Goal: Communication & Community: Participate in discussion

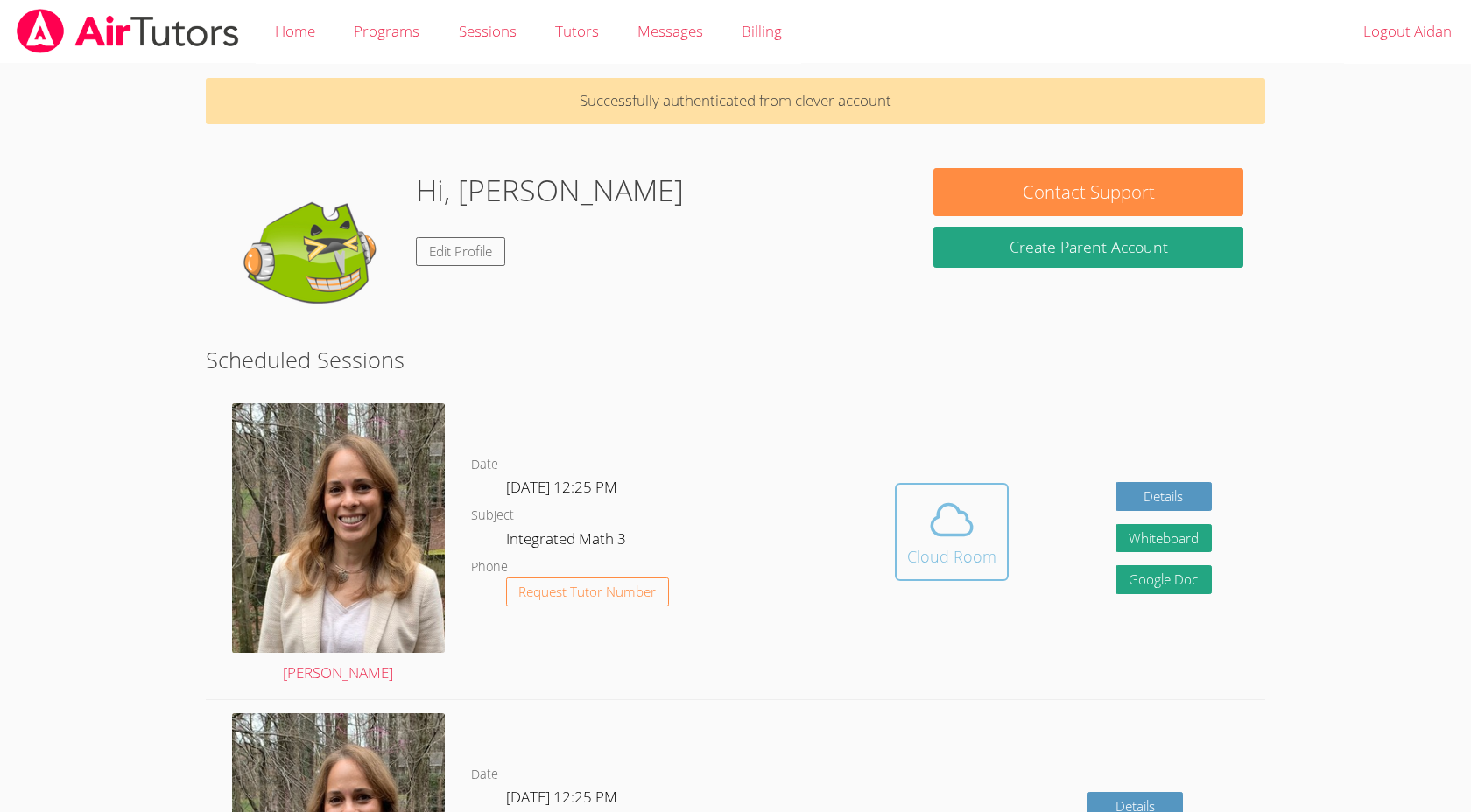
click at [939, 549] on div "Cloud Room" at bounding box center [951, 556] width 89 height 24
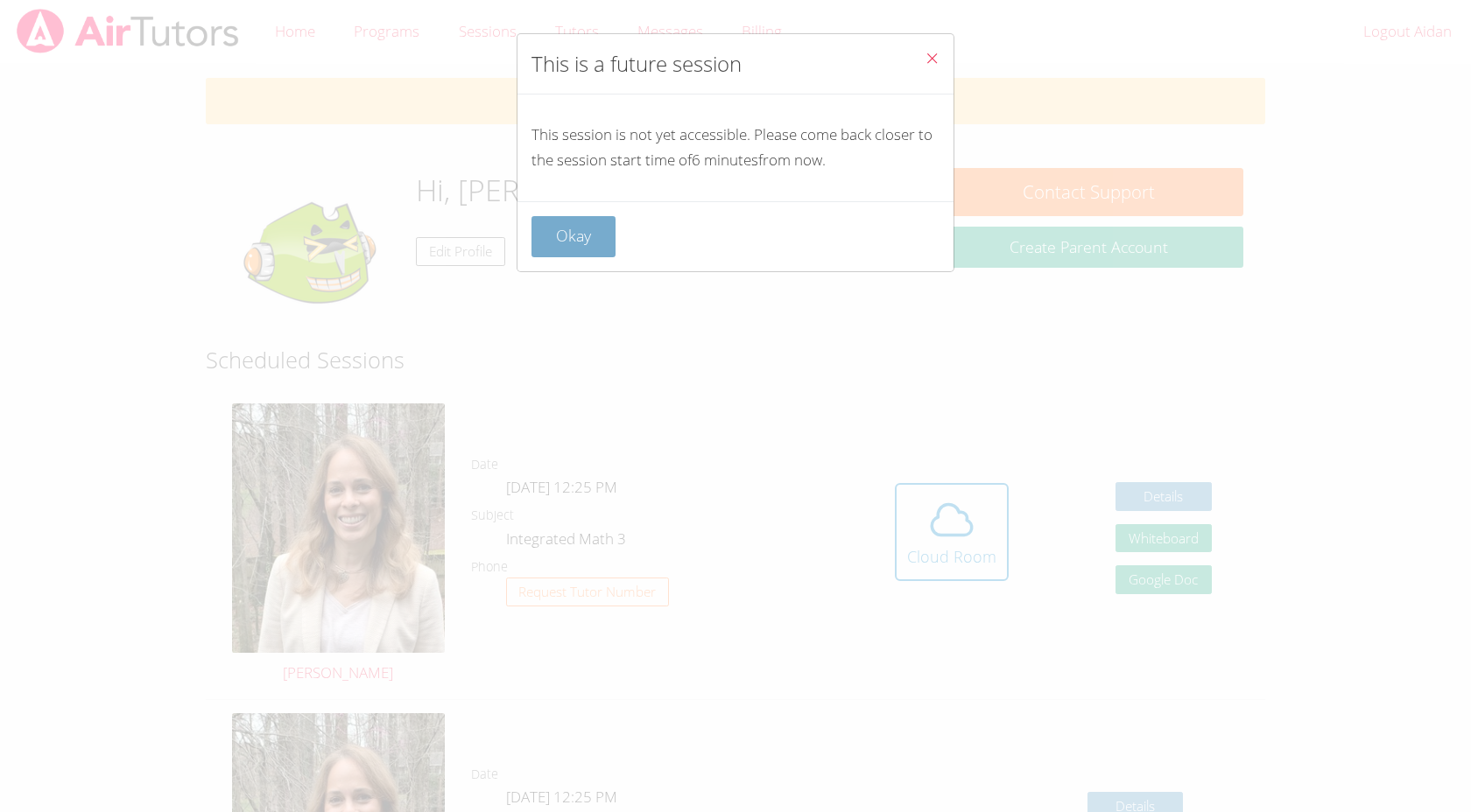
click at [568, 232] on button "Okay" at bounding box center [573, 237] width 84 height 42
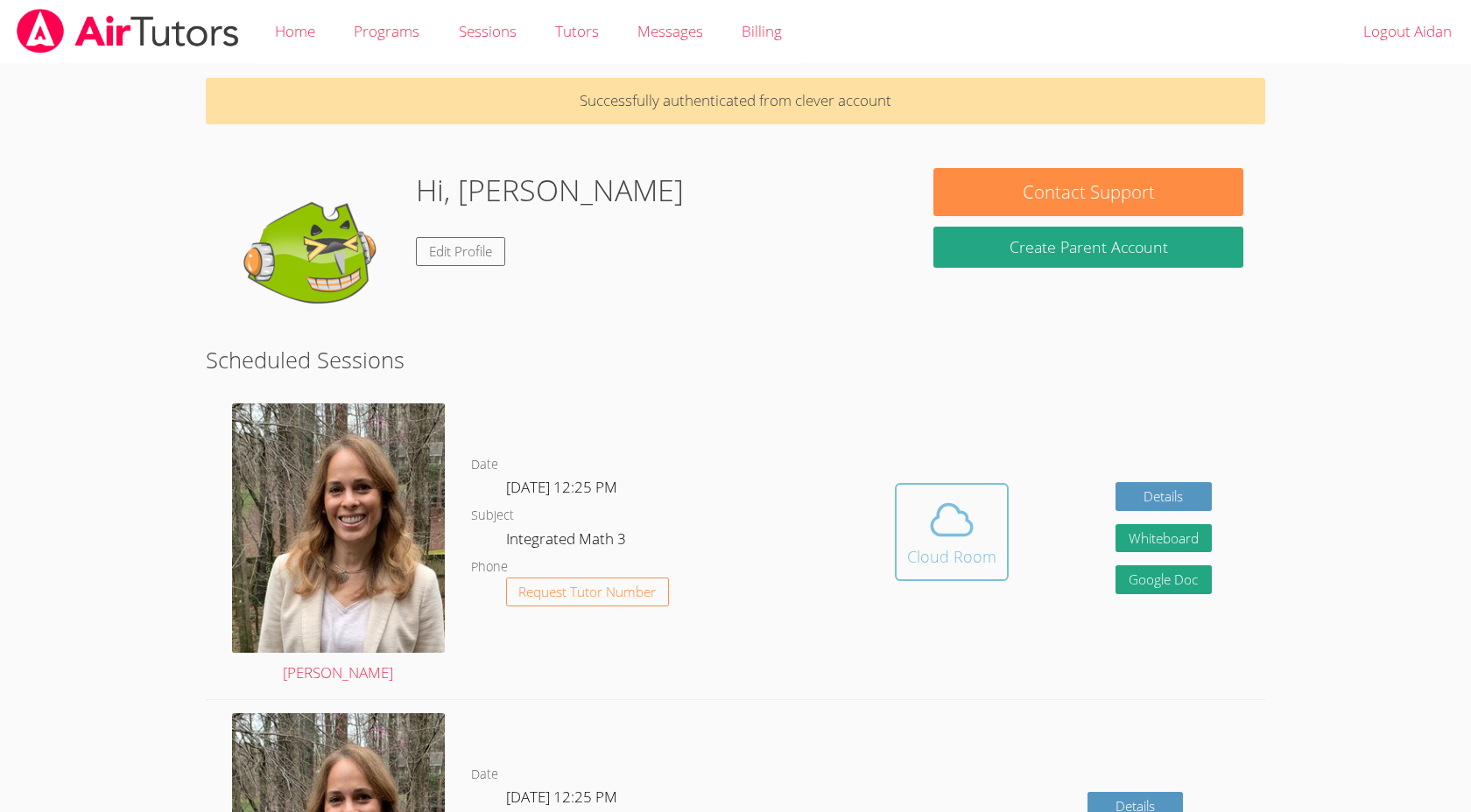
click at [987, 504] on span at bounding box center [951, 519] width 89 height 49
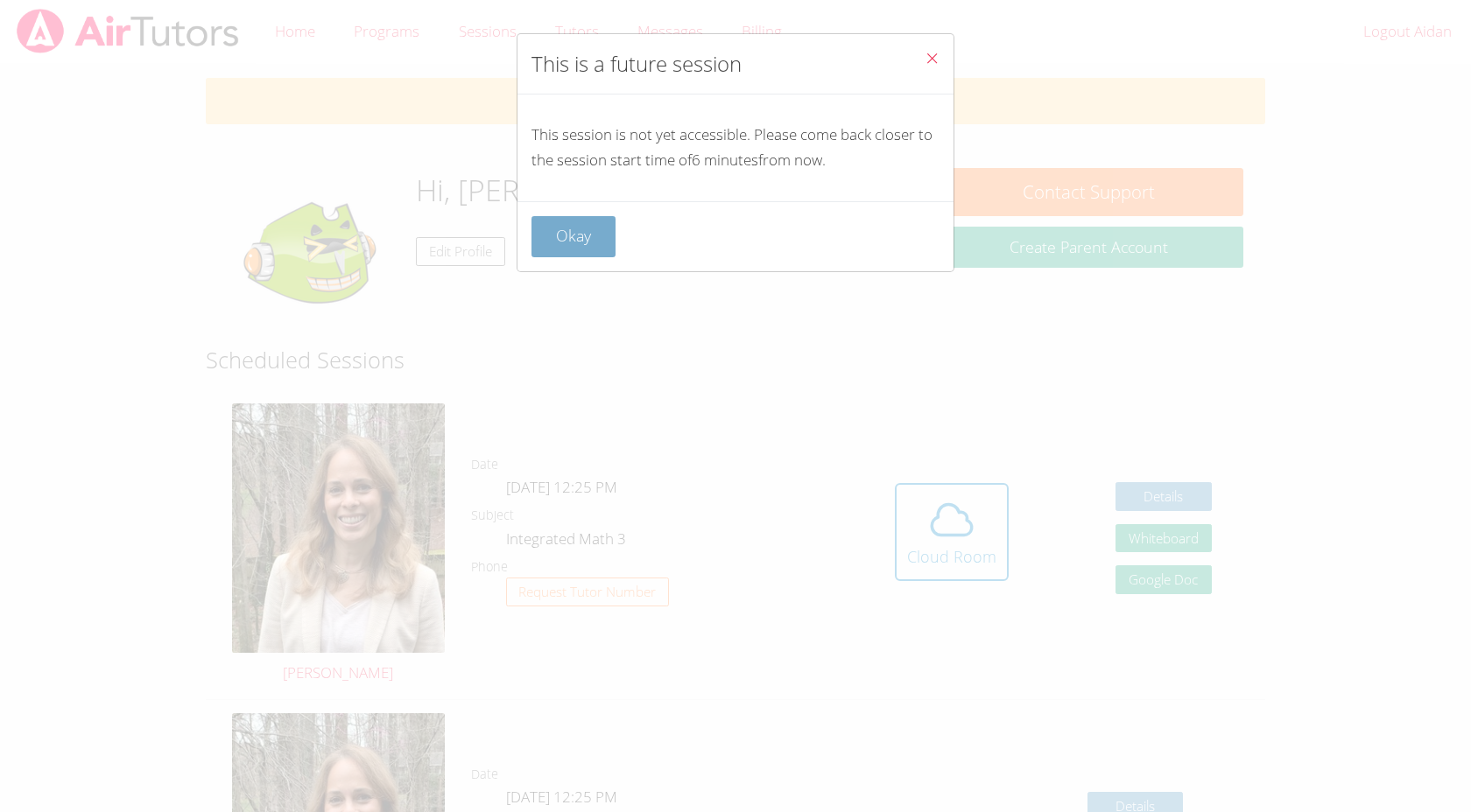
click at [607, 245] on button "Okay" at bounding box center [573, 237] width 84 height 42
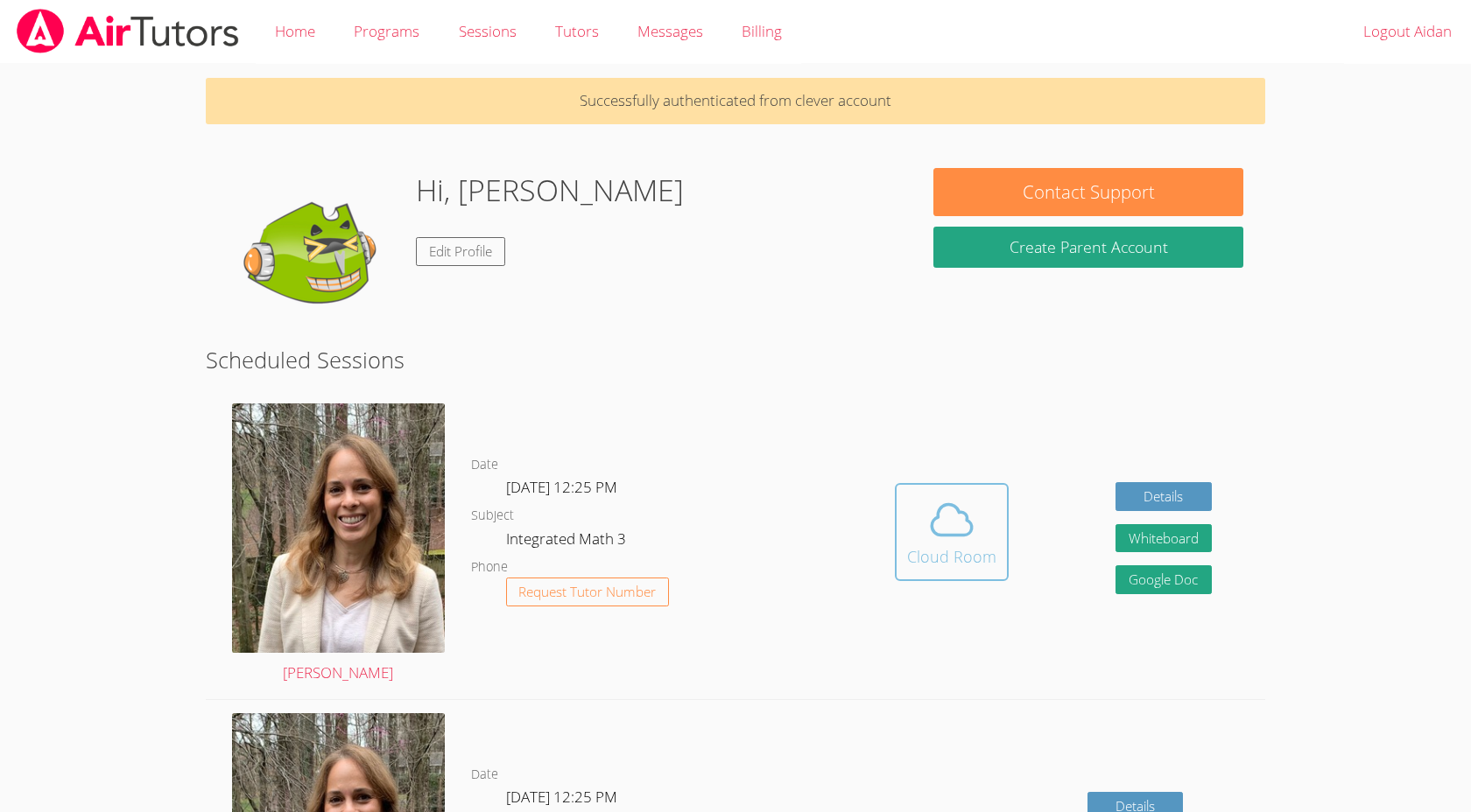
click at [984, 537] on span at bounding box center [951, 519] width 89 height 49
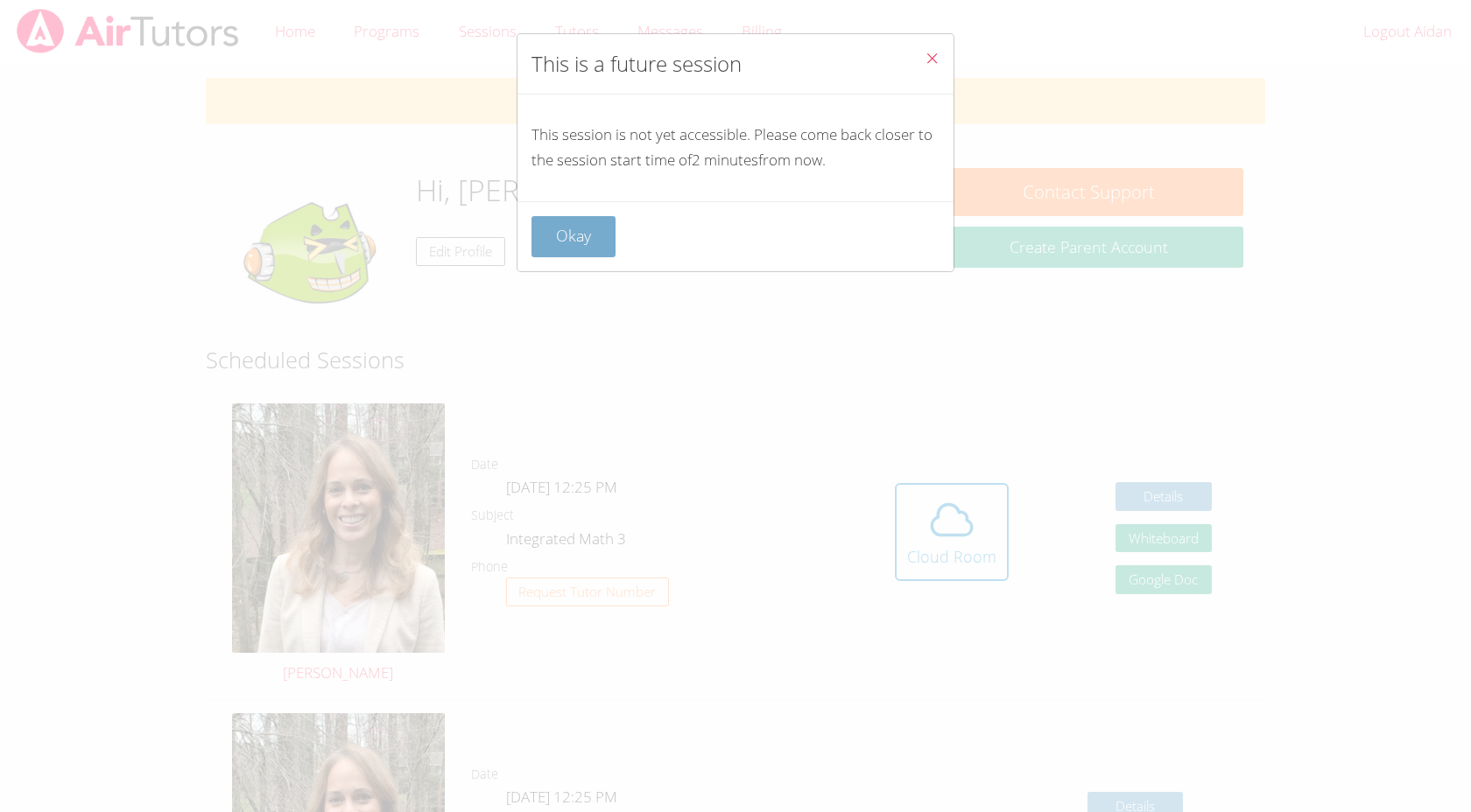
click at [593, 255] on button "Okay" at bounding box center [573, 237] width 84 height 42
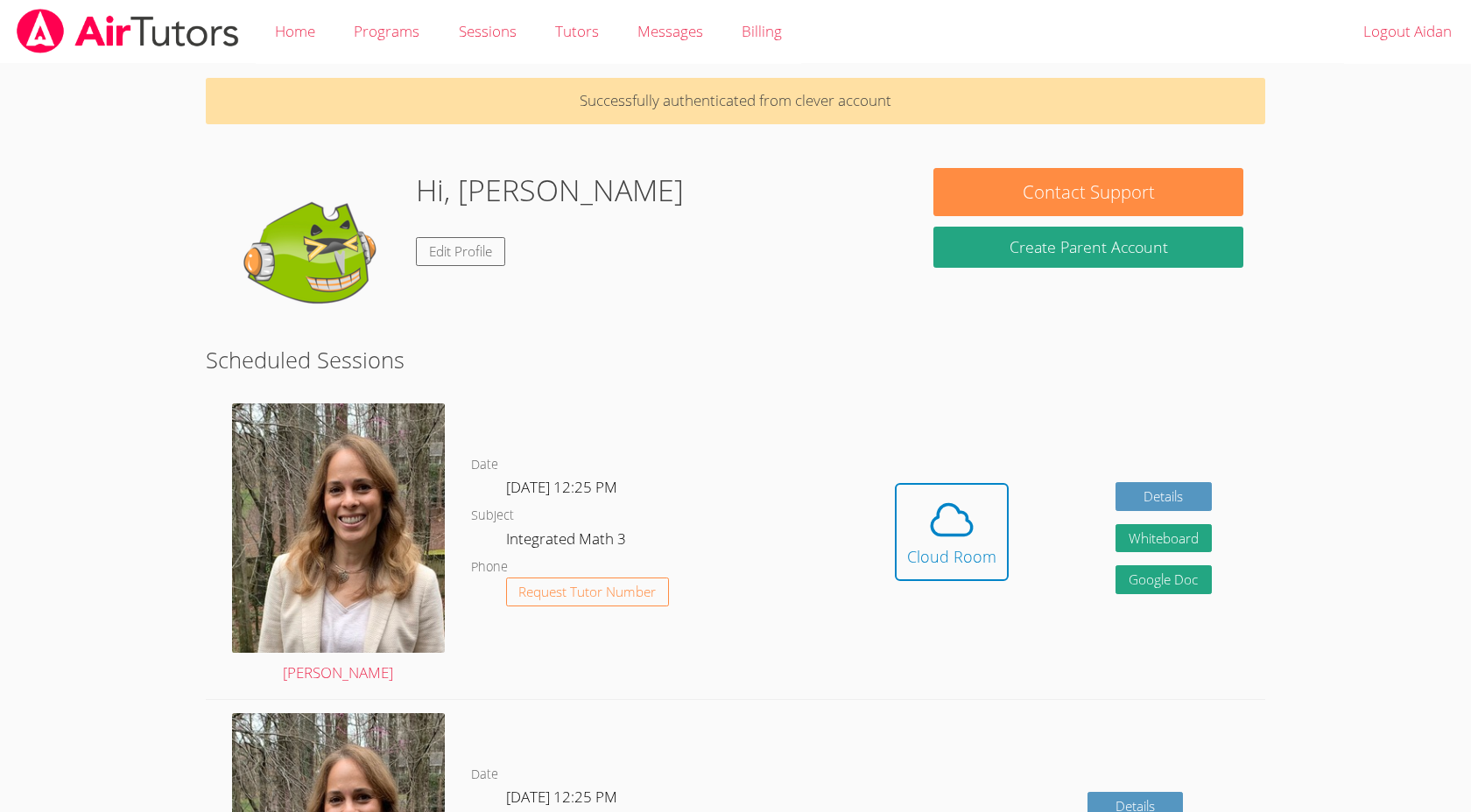
click at [937, 591] on link "Cloud Room" at bounding box center [951, 538] width 114 height 111
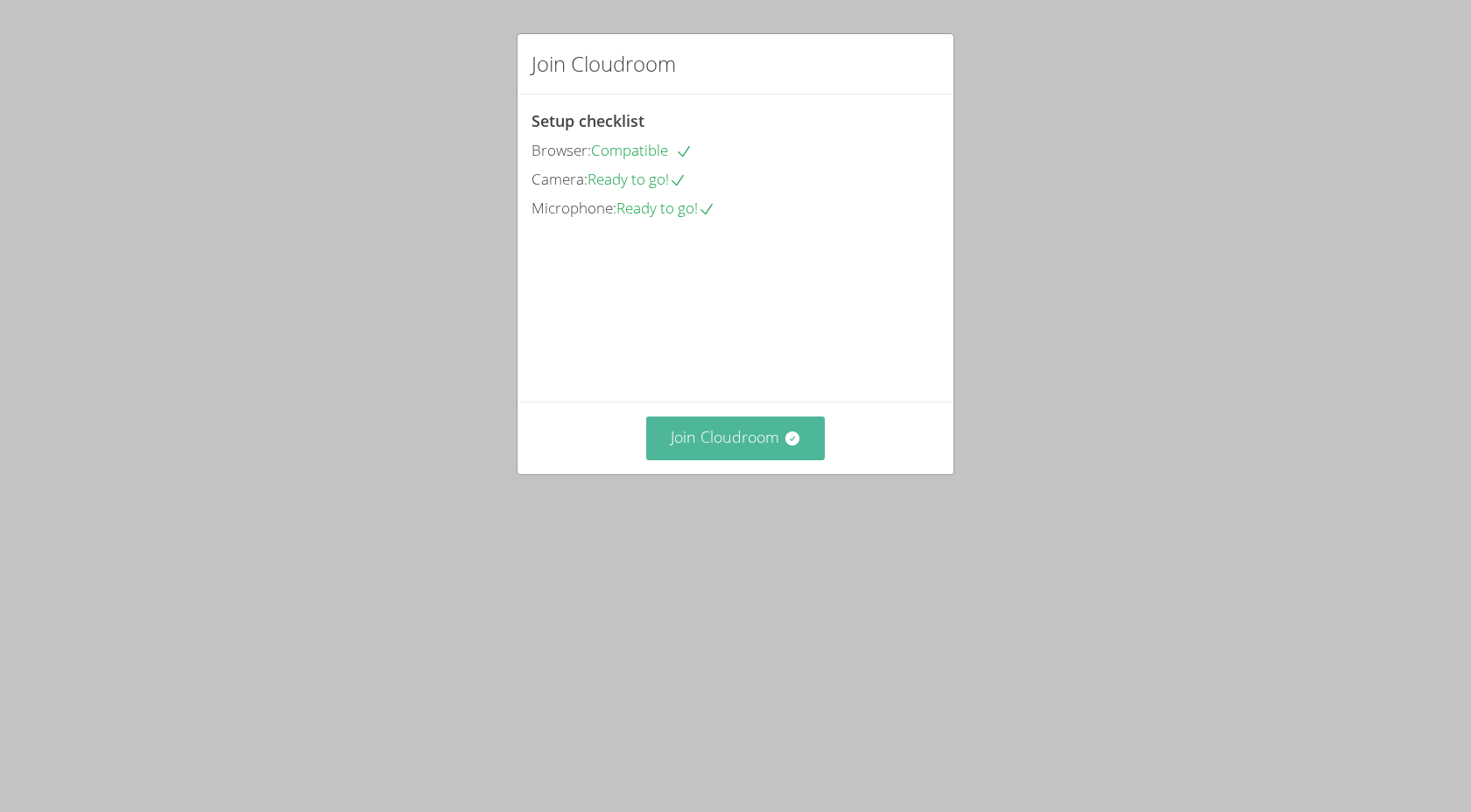
click at [722, 460] on button "Join Cloudroom" at bounding box center [736, 437] width 180 height 42
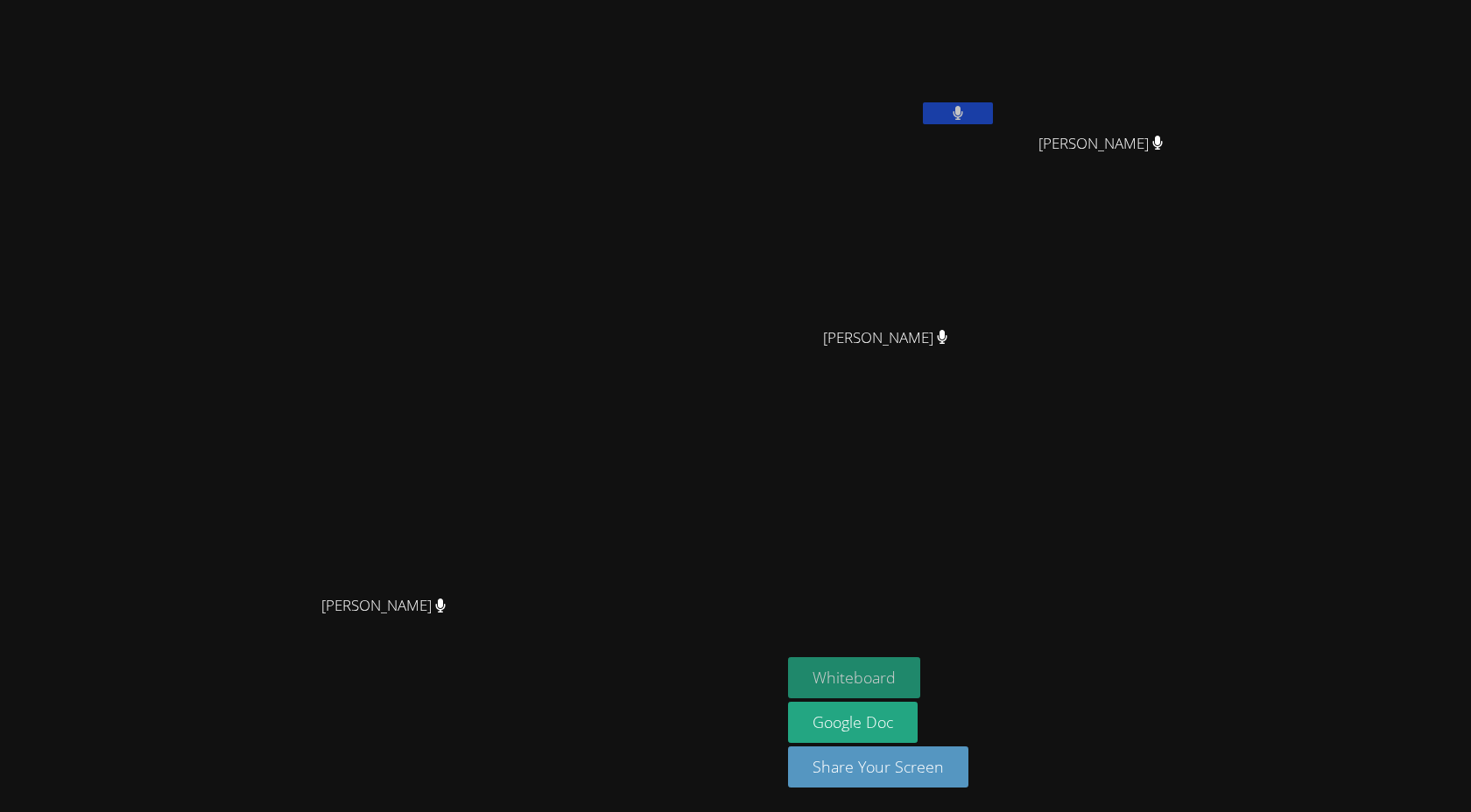
click at [920, 689] on button "Whiteboard" at bounding box center [854, 678] width 132 height 42
click at [920, 661] on button "Whiteboard" at bounding box center [854, 678] width 132 height 42
click at [964, 108] on icon at bounding box center [958, 113] width 12 height 14
click at [993, 125] on div at bounding box center [957, 115] width 71 height 26
click at [996, 100] on video at bounding box center [892, 65] width 209 height 117
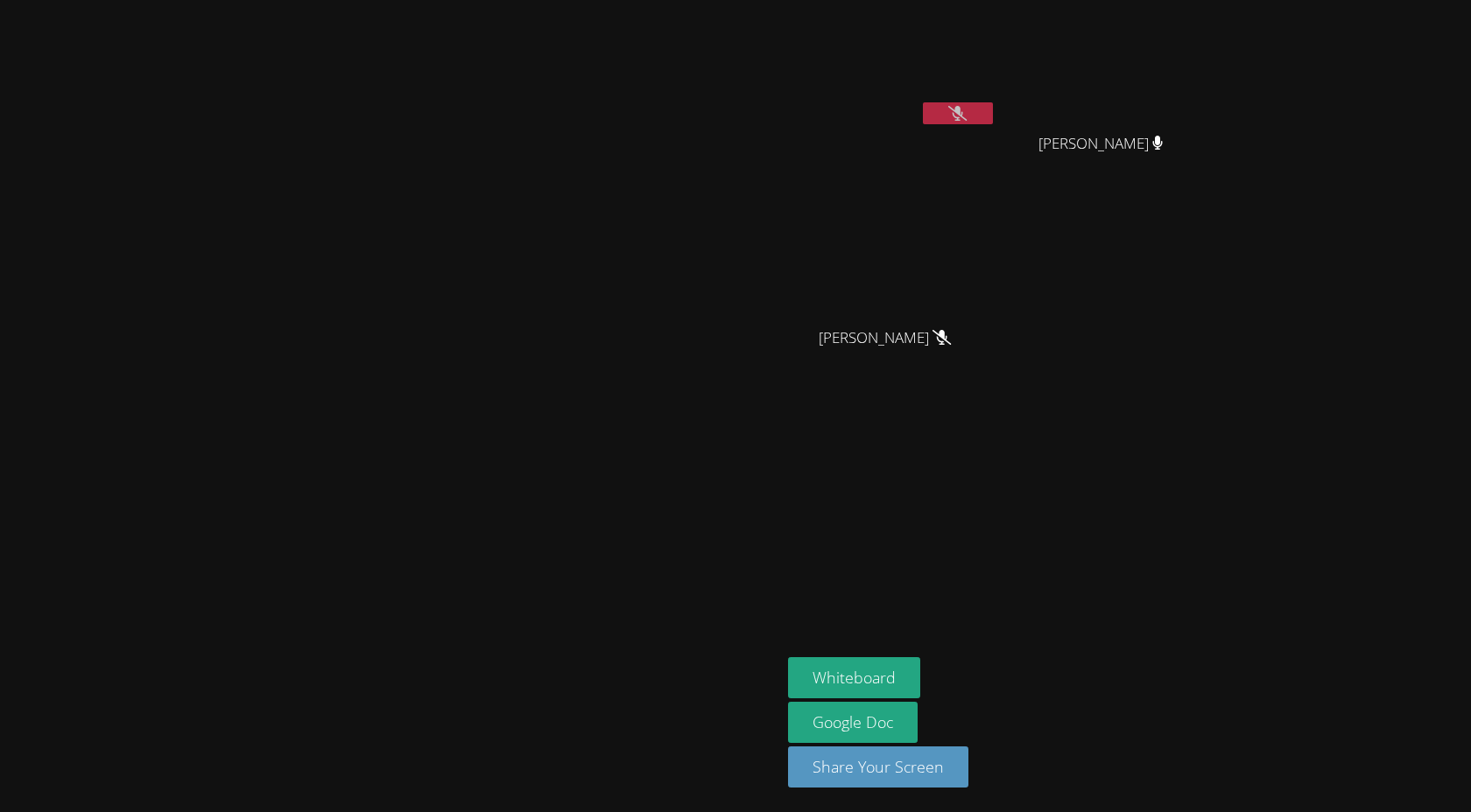
click at [993, 109] on button at bounding box center [957, 113] width 71 height 22
click at [993, 107] on button at bounding box center [957, 113] width 71 height 22
click at [967, 114] on icon at bounding box center [957, 113] width 18 height 14
click at [993, 114] on button at bounding box center [957, 113] width 71 height 22
click at [967, 113] on icon at bounding box center [957, 113] width 18 height 14
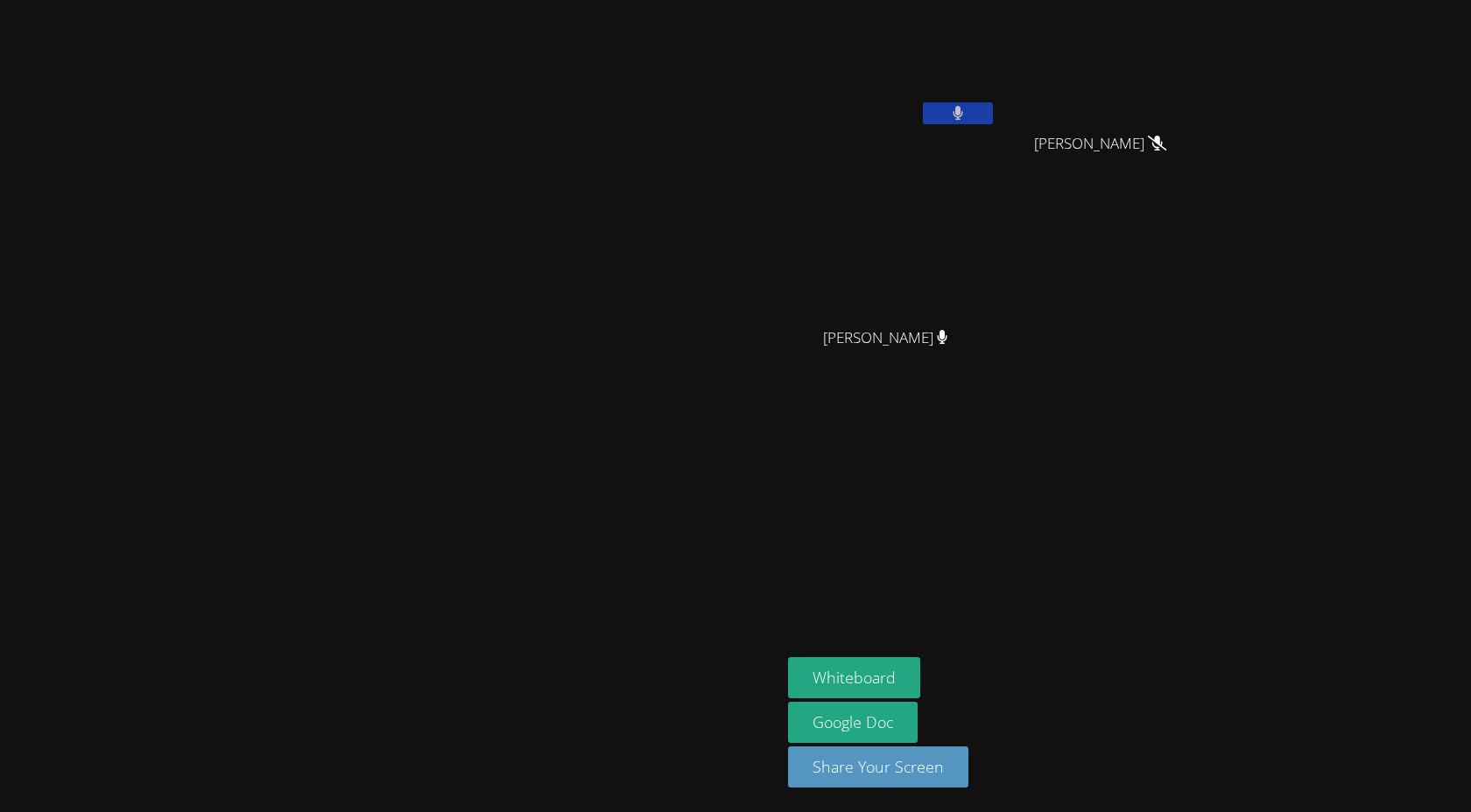
click at [963, 113] on icon at bounding box center [957, 113] width 11 height 14
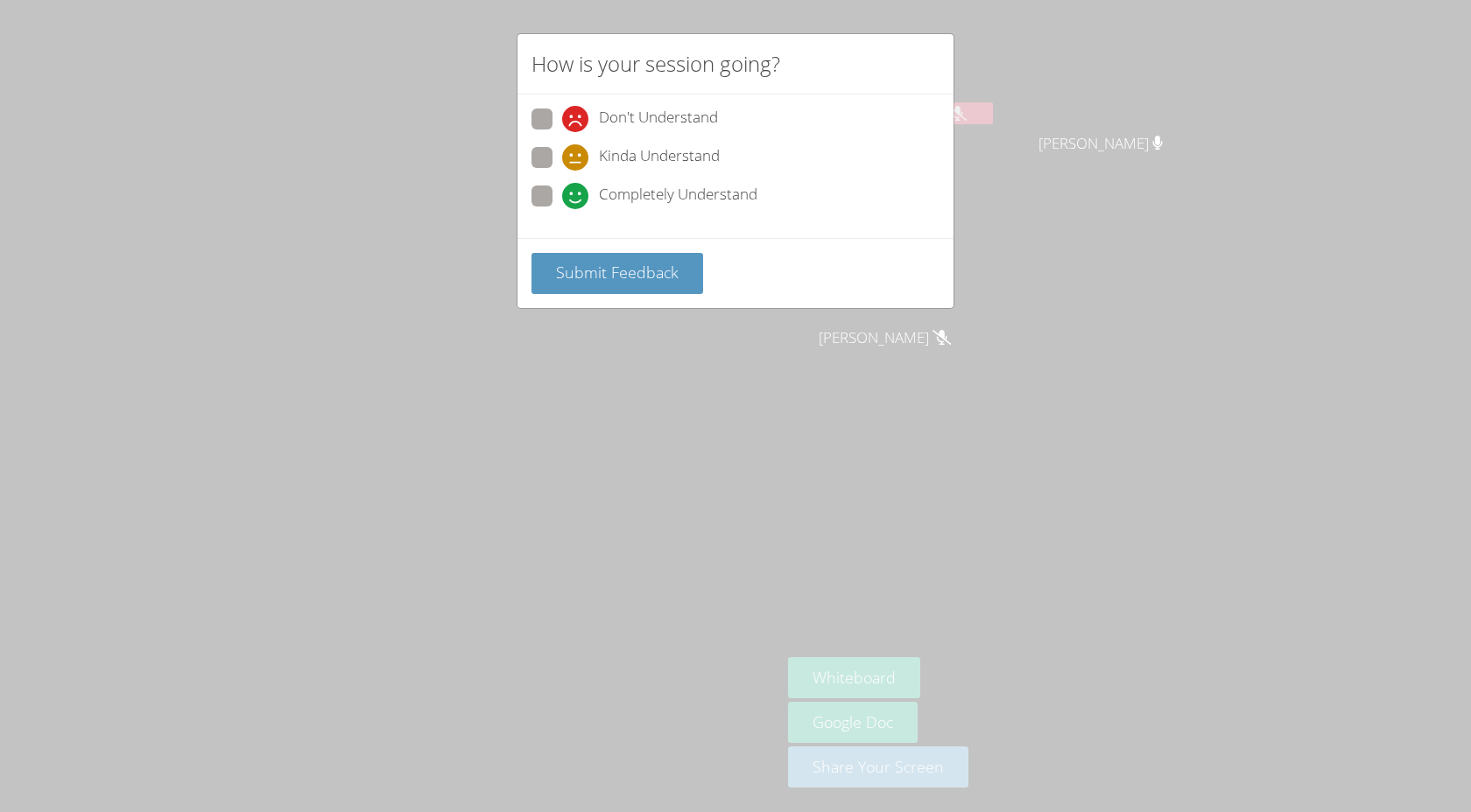
click at [524, 194] on div "Don't Understand Kinda Understand Completely Understand" at bounding box center [735, 166] width 436 height 144
click at [562, 210] on span at bounding box center [562, 210] width 0 height 0
click at [562, 194] on input "Completely Understand" at bounding box center [569, 192] width 14 height 14
radio input "true"
click at [584, 254] on button "Submit Feedback" at bounding box center [617, 273] width 172 height 42
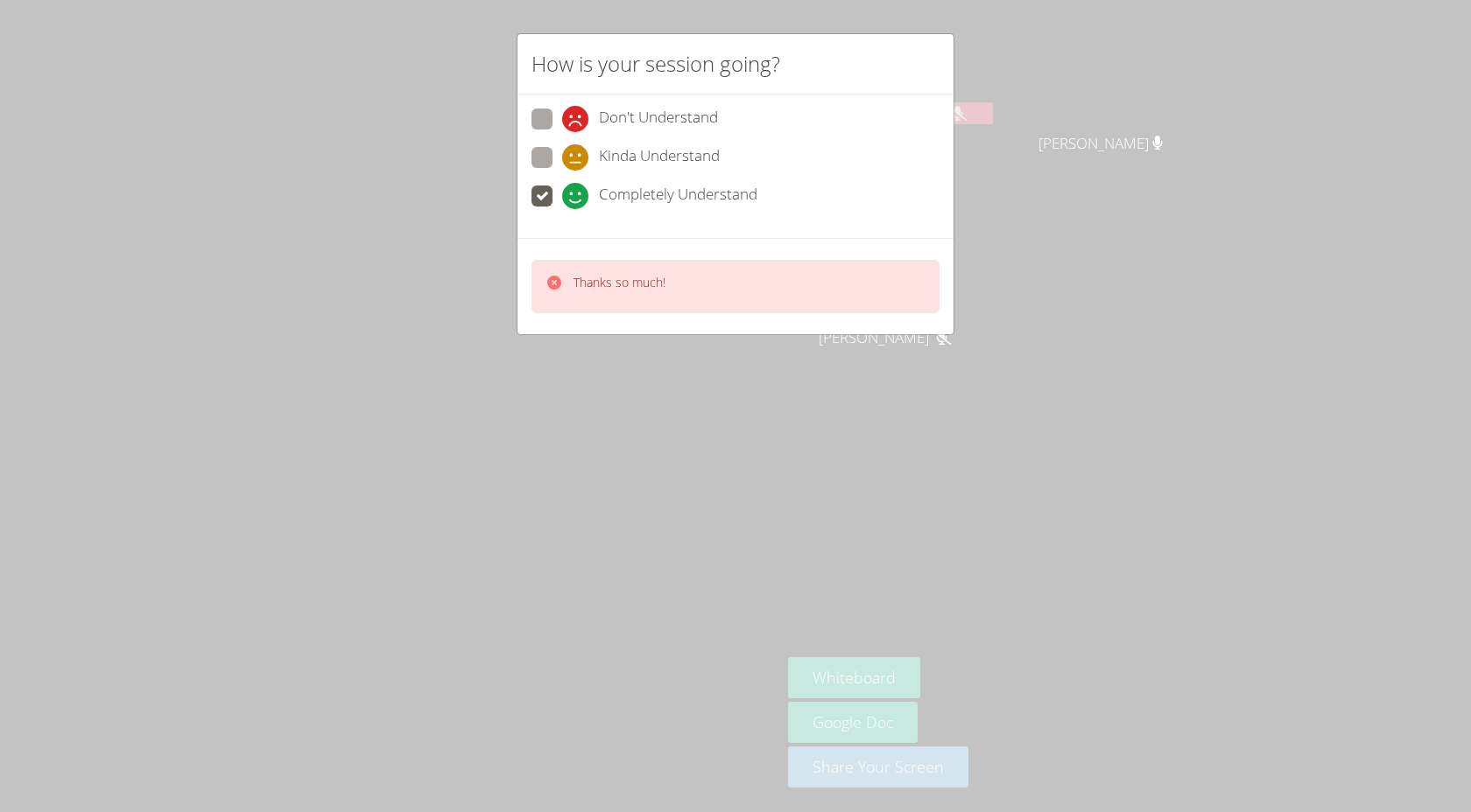
click at [1164, 210] on div "How is your session going? Don't Understand Kinda Understand Completely Underst…" at bounding box center [735, 406] width 1471 height 812
